Goal: Navigation & Orientation: Find specific page/section

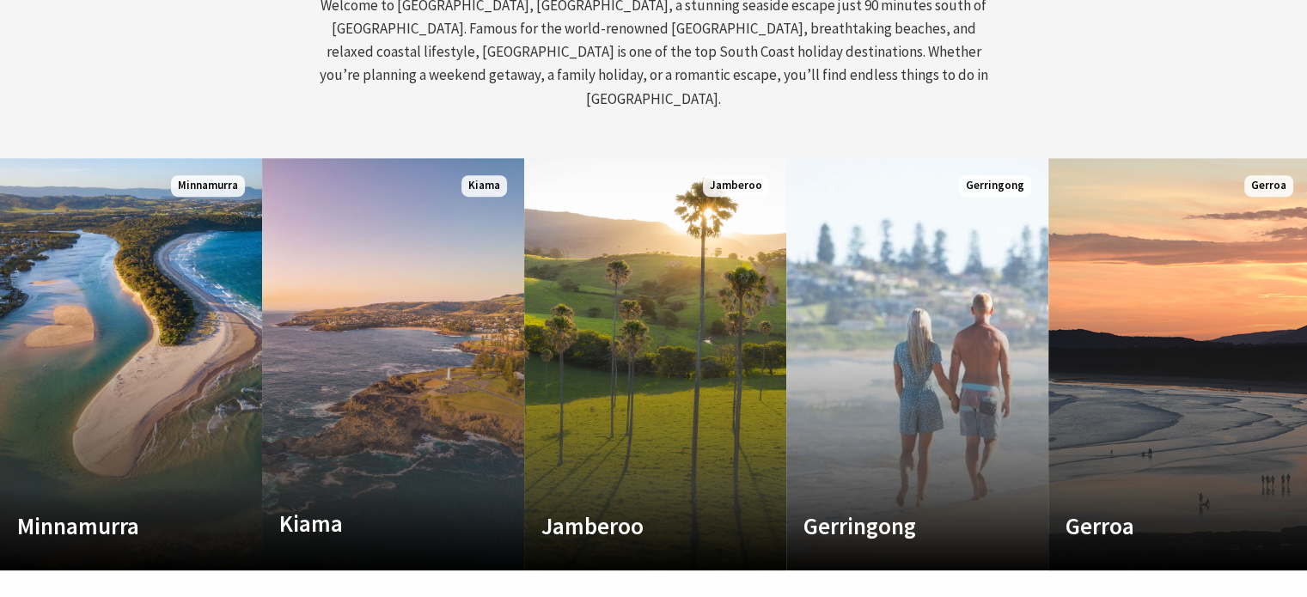
scroll to position [825, 0]
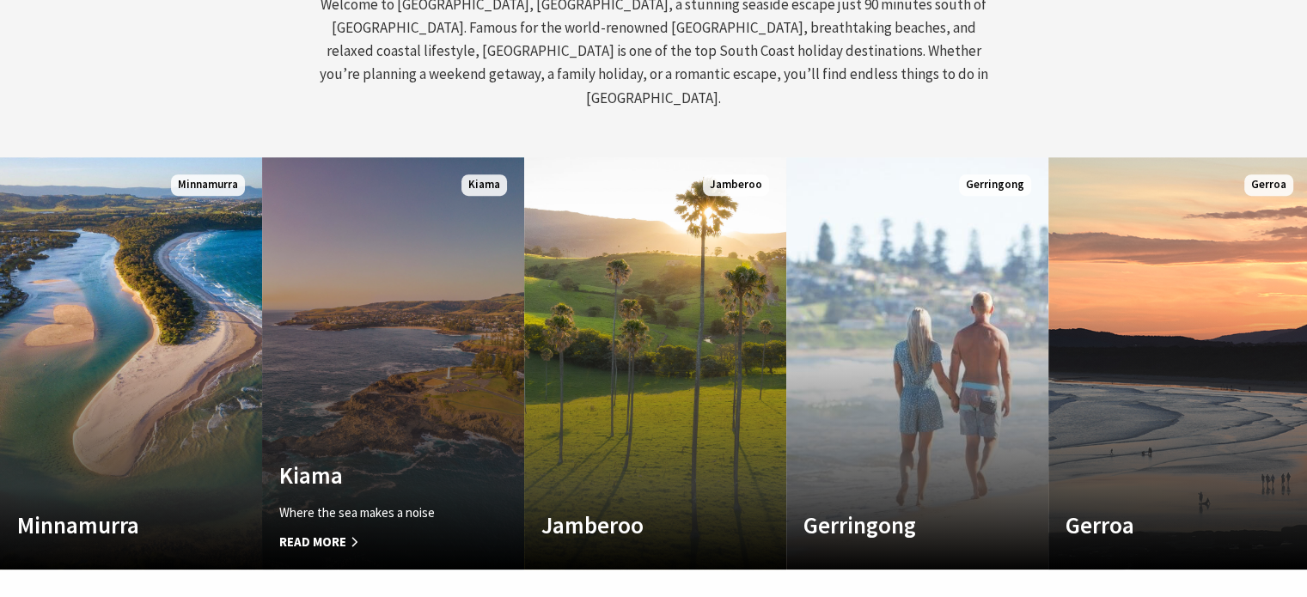
click at [396, 330] on link "Custom Image Used Kiama Where the sea makes a noise Read More Kiama" at bounding box center [393, 363] width 262 height 413
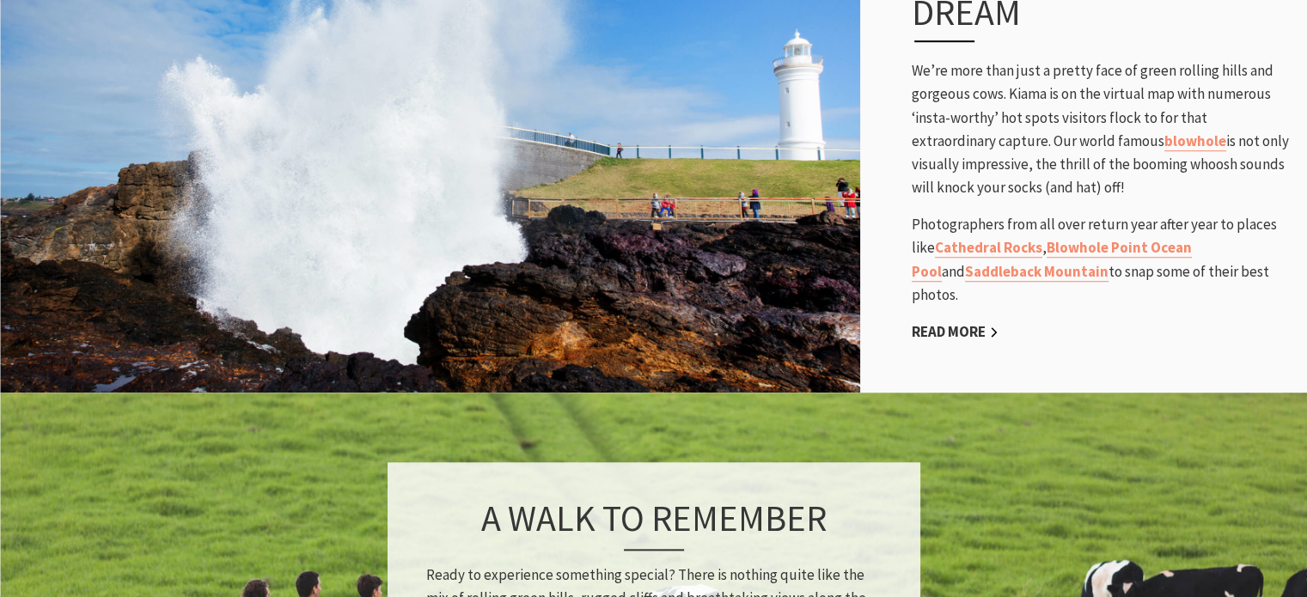
scroll to position [1226, 0]
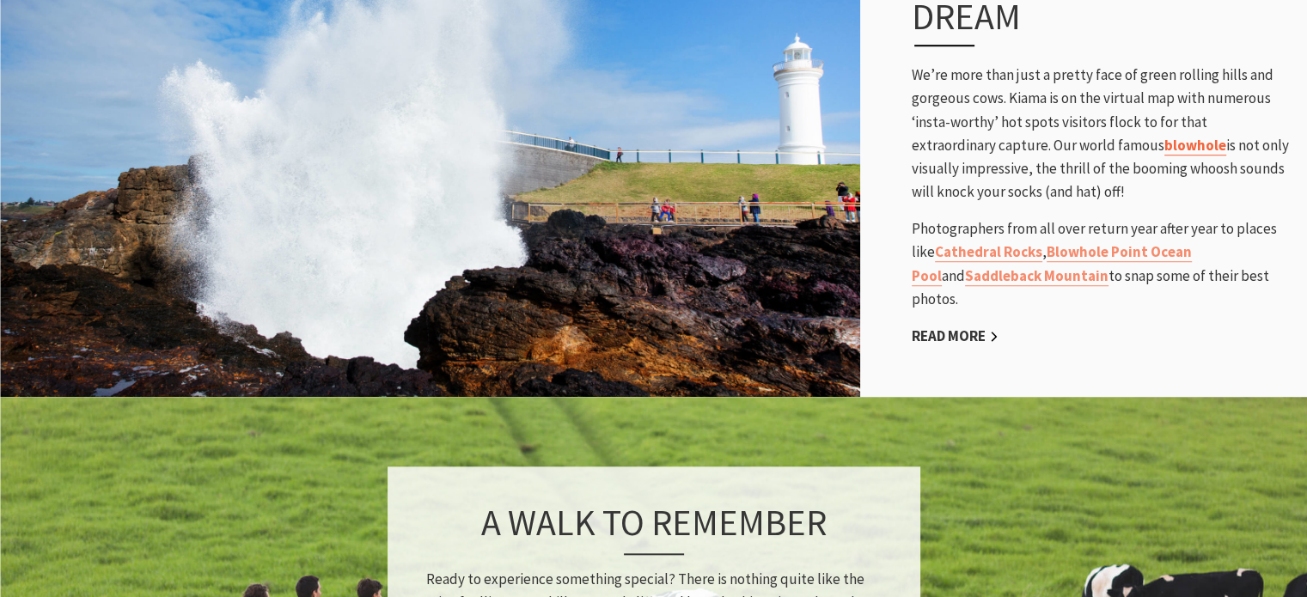
click at [1165, 136] on link "blowhole" at bounding box center [1196, 146] width 62 height 20
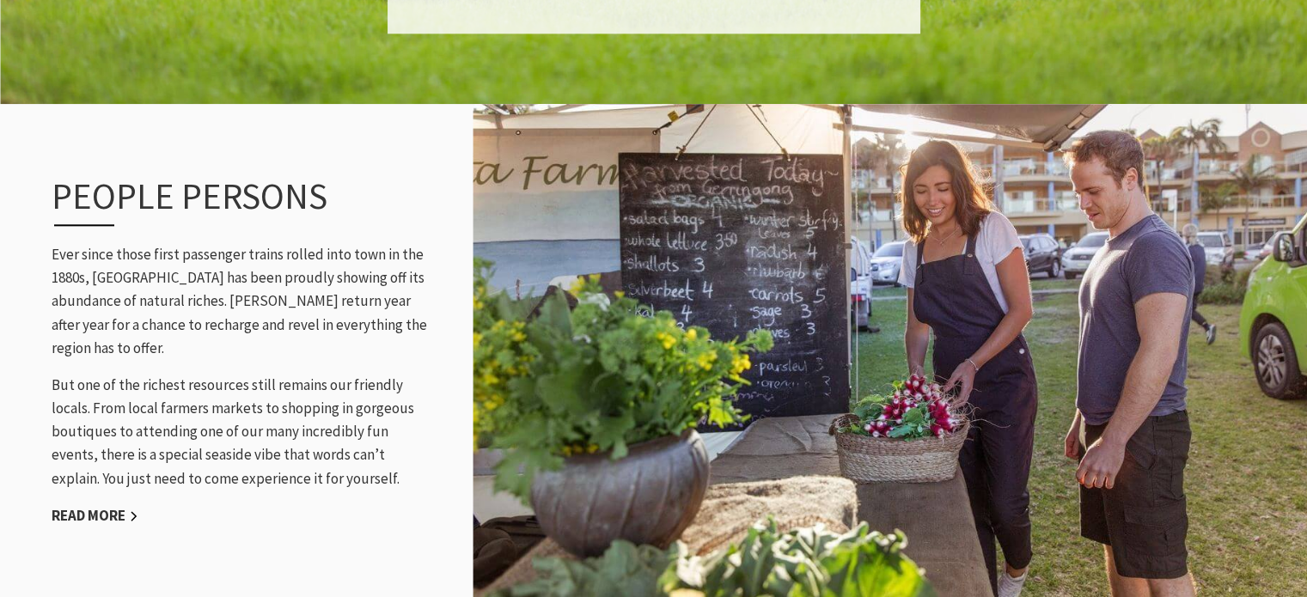
scroll to position [2015, 0]
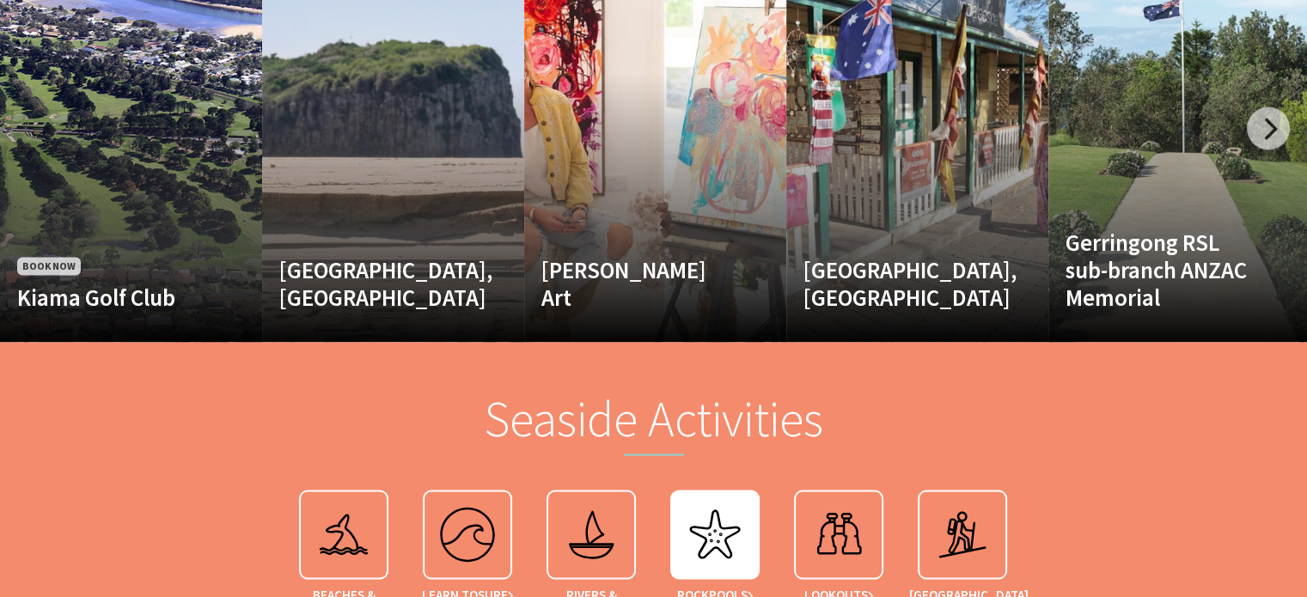
scroll to position [2509, 0]
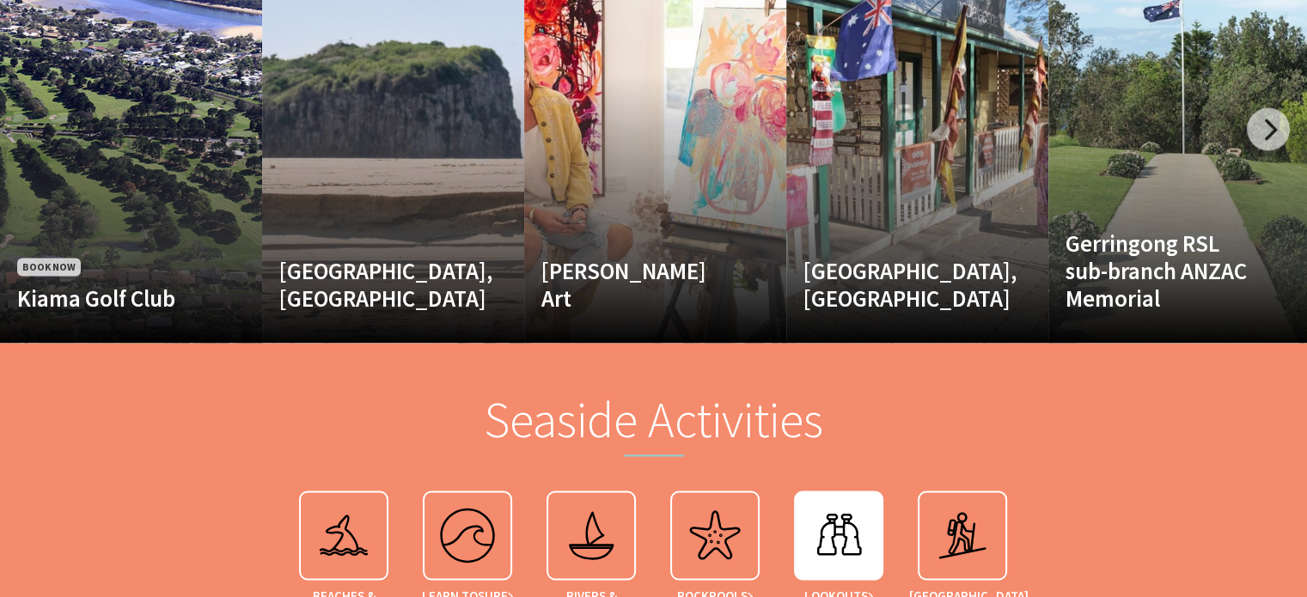
click at [808, 518] on img at bounding box center [838, 535] width 69 height 69
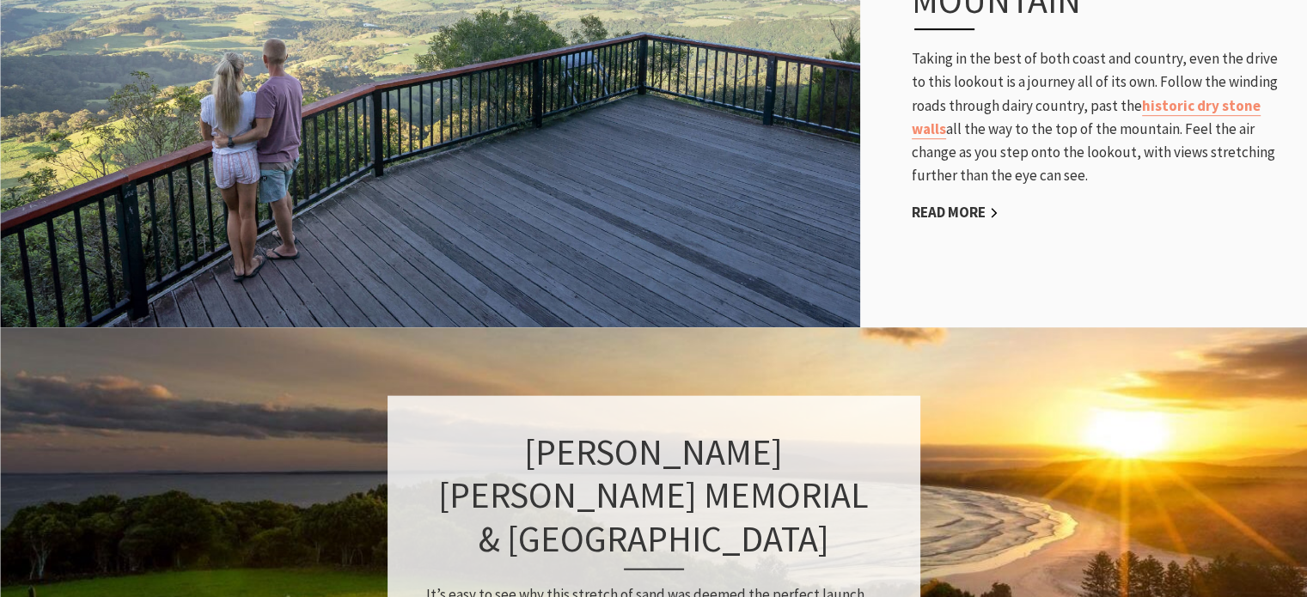
scroll to position [958, 0]
